Goal: Task Accomplishment & Management: Complete application form

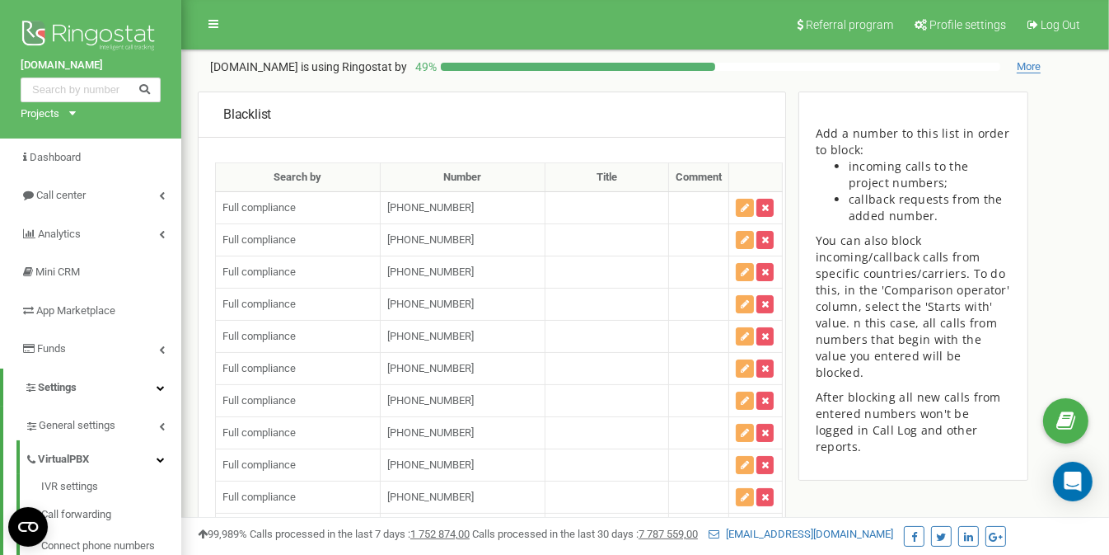
scroll to position [100646, 0]
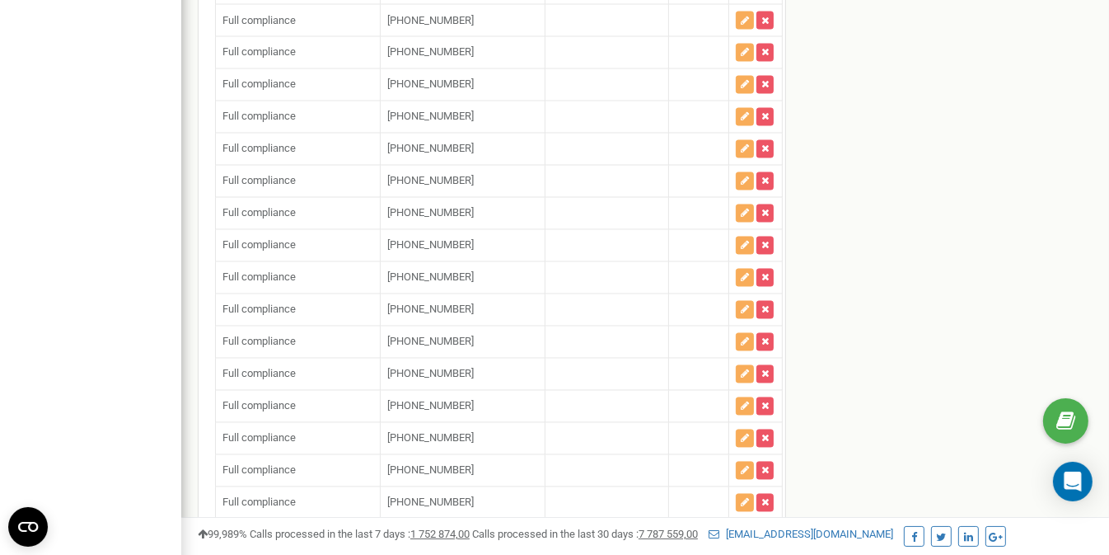
scroll to position [100687, 0]
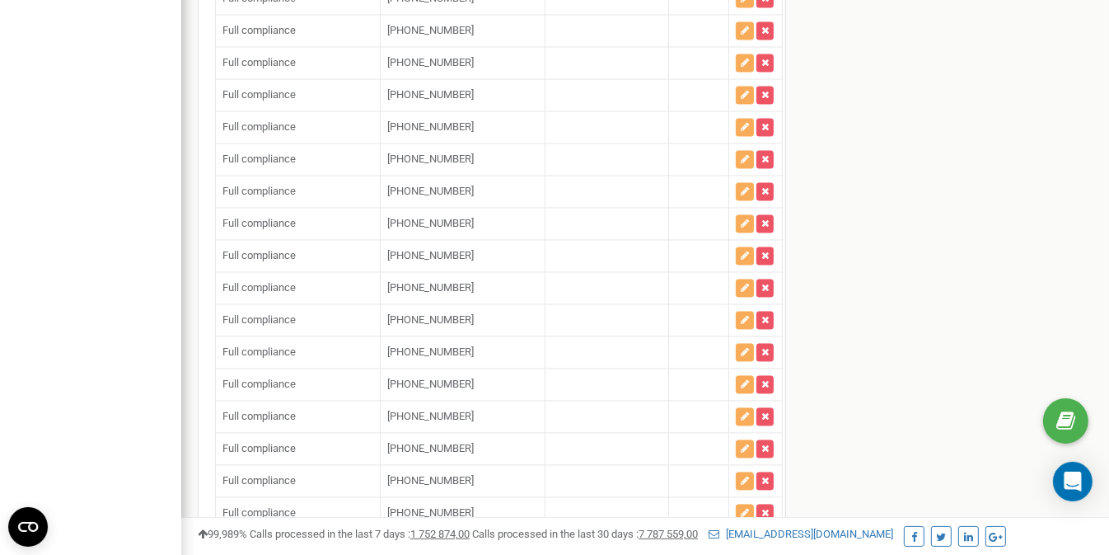
scroll to position [100729, 0]
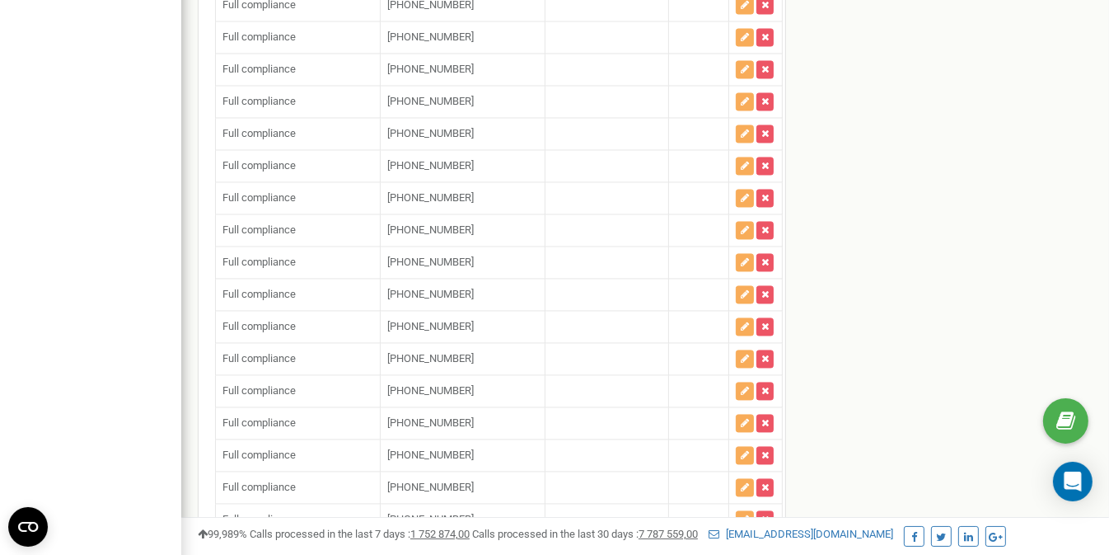
scroll to position [100813, 0]
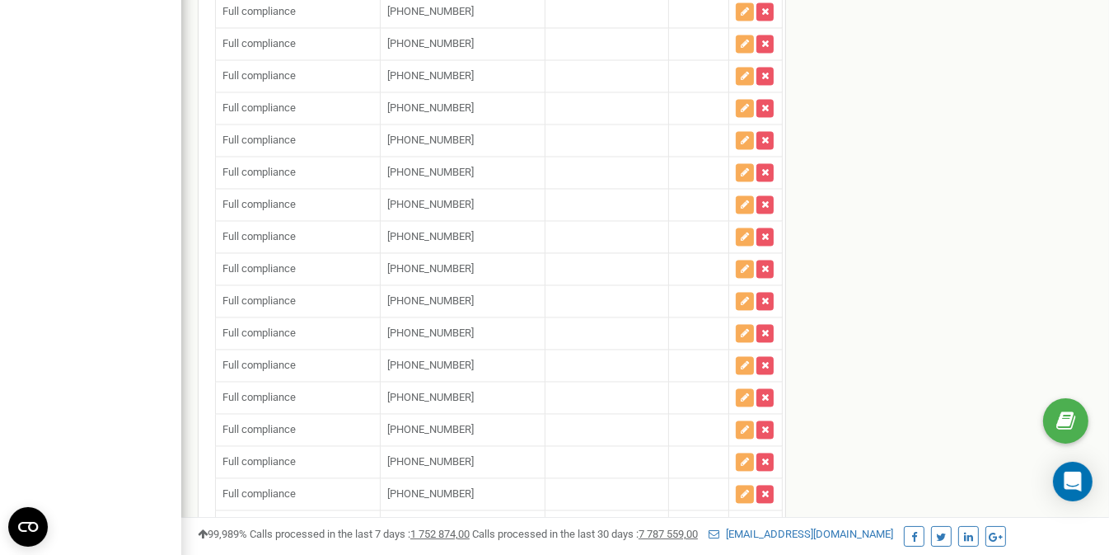
type input "+"
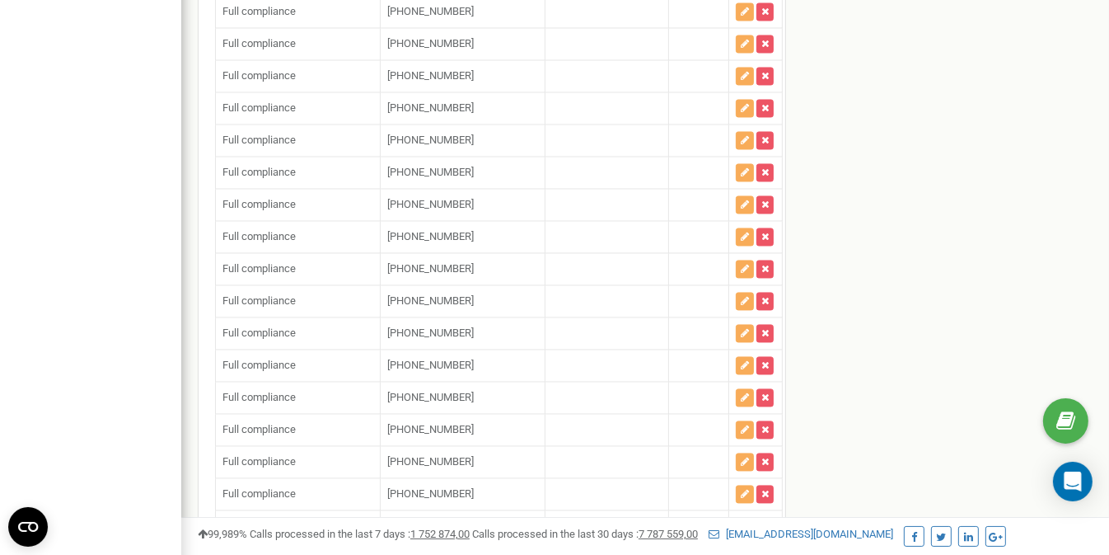
type input "+"
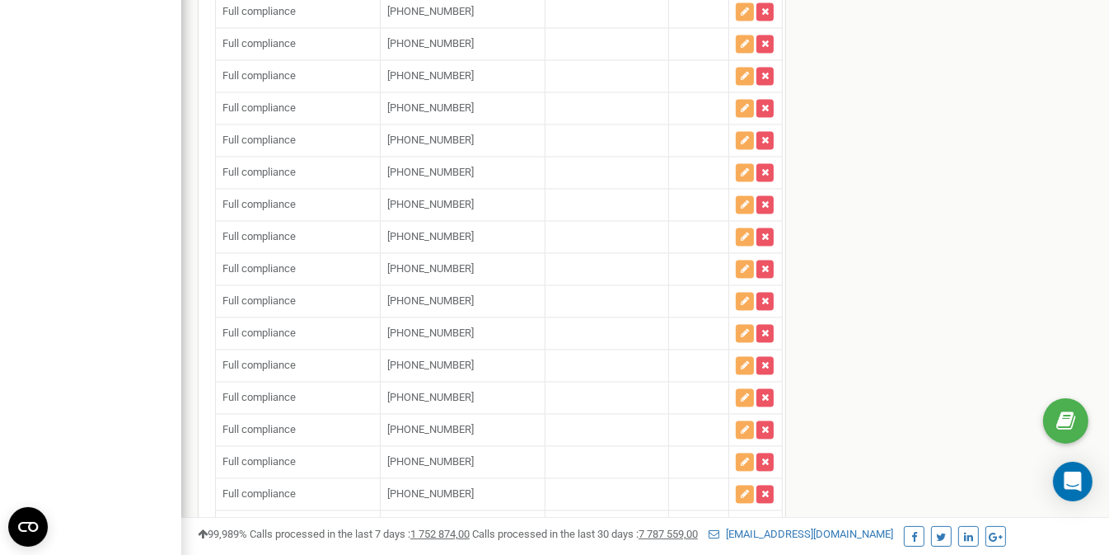
paste input "12674619049"
type input "[PHONE_NUMBER]"
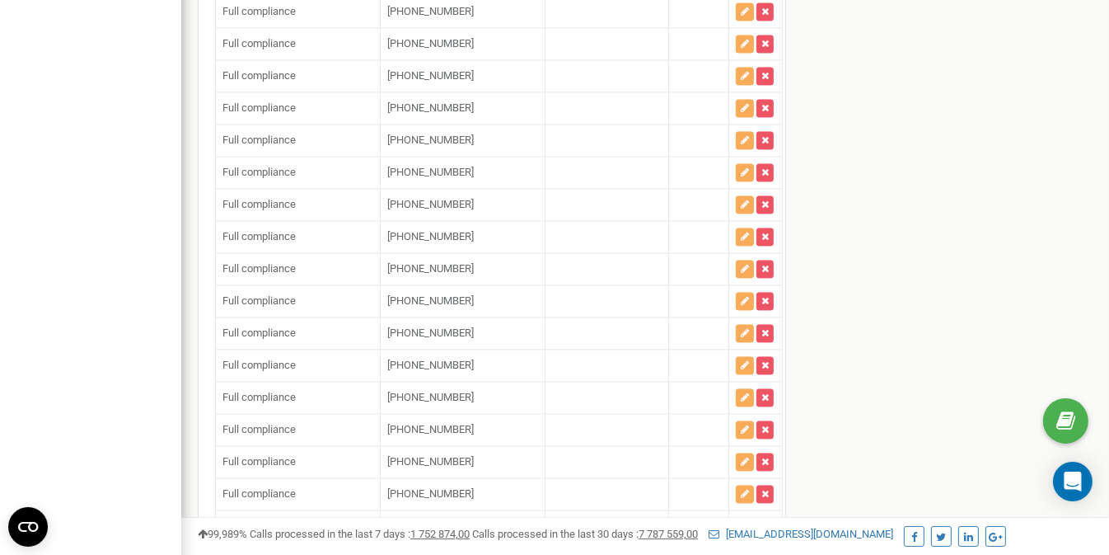
paste input "15162016947"
type input "[PHONE_NUMBER]"
paste input "18482851070"
type input "[PHONE_NUMBER]"
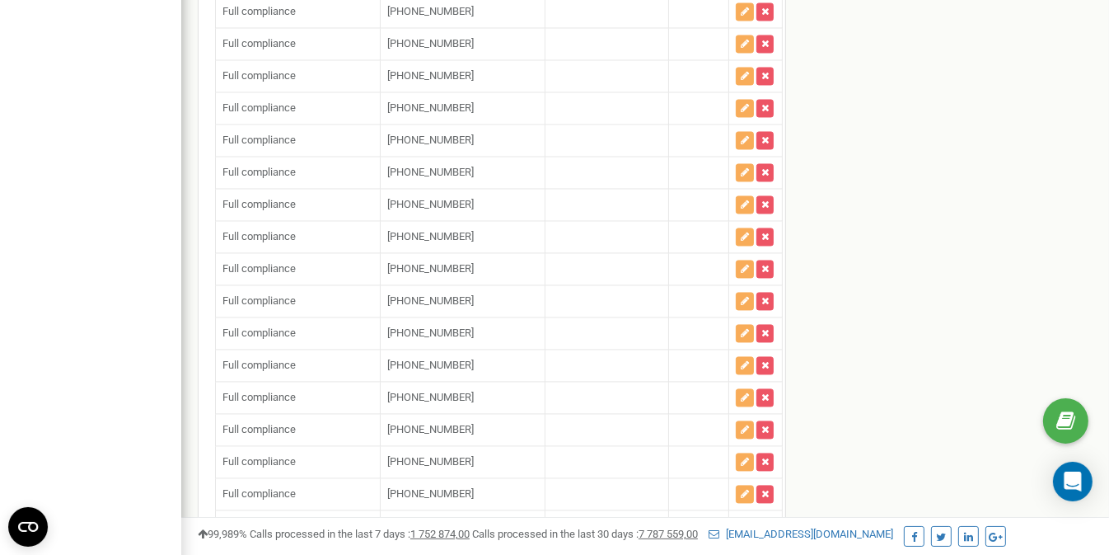
paste input "12153304938"
type input "[PHONE_NUMBER]"
